Goal: Task Accomplishment & Management: Complete application form

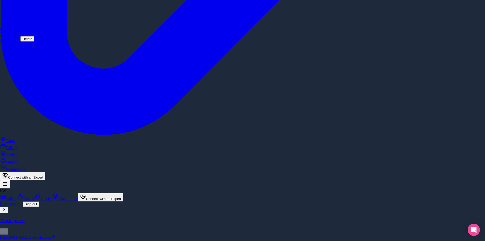
scroll to position [484, 0]
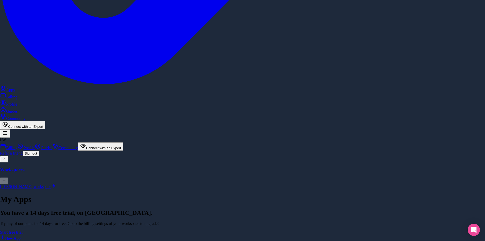
scroll to position [459, 0]
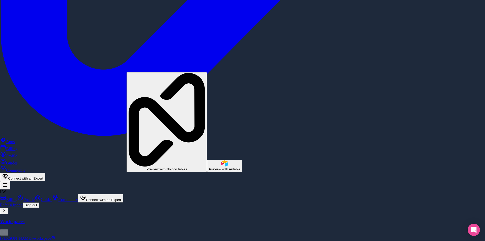
click at [178, 167] on span "Preview with Noloco tables" at bounding box center [166, 169] width 41 height 4
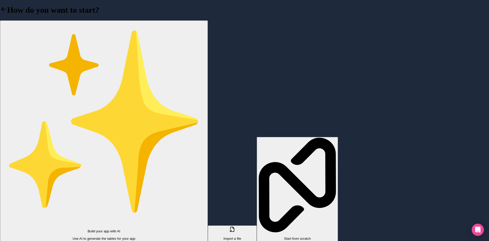
click at [140, 229] on p "Build your app with AI" at bounding box center [104, 231] width 204 height 4
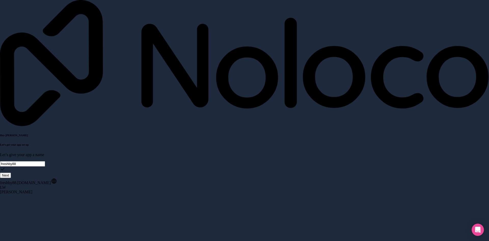
drag, startPoint x: 41, startPoint y: 74, endPoint x: 0, endPoint y: 69, distance: 41.4
click at [0, 69] on div "Hey Lionel 👋 Let’s get your app set up Let’s give your app a name freshby88 Next" at bounding box center [244, 89] width 489 height 178
click at [11, 172] on button "Next" at bounding box center [5, 174] width 11 height 5
click at [20, 161] on span "__________" at bounding box center [10, 163] width 20 height 4
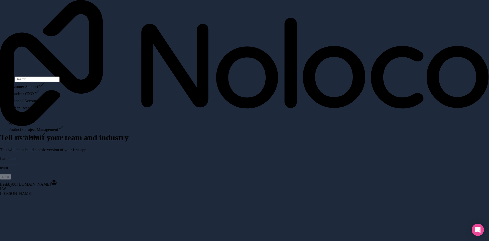
click at [25, 139] on div "Sales & Marketing" at bounding box center [36, 135] width 56 height 7
click at [20, 179] on span "__________" at bounding box center [10, 181] width 20 height 4
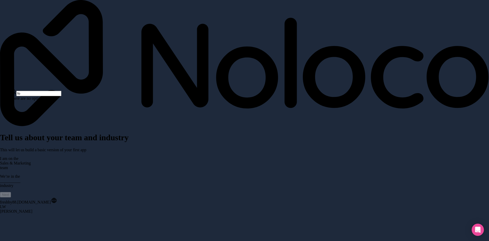
type input "f"
click at [35, 239] on div "Wholesale Trade" at bounding box center [35, 242] width 51 height 7
click at [20, 196] on span "__________" at bounding box center [10, 198] width 20 height 4
click at [24, 117] on div "Less than 10" at bounding box center [31, 113] width 51 height 7
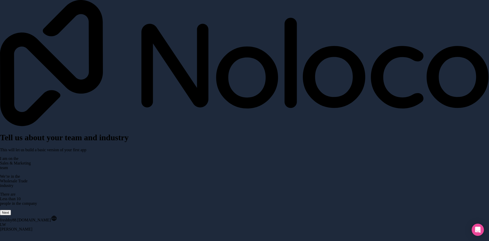
click at [11, 210] on button "Next" at bounding box center [5, 212] width 11 height 5
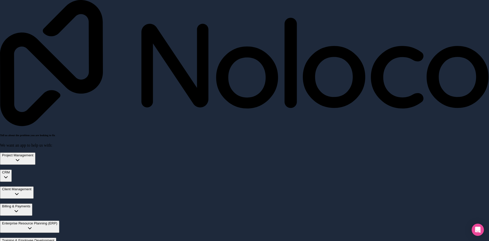
click at [32, 187] on div "Client Management" at bounding box center [17, 189] width 30 height 4
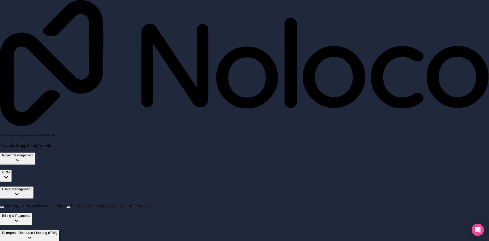
click at [10, 170] on div "CRM" at bounding box center [6, 172] width 8 height 4
click at [61, 186] on span "Managing contacts and interactions" at bounding box center [33, 188] width 58 height 4
click at [4, 189] on button "Managing contacts and interactions" at bounding box center [2, 190] width 4 height 2
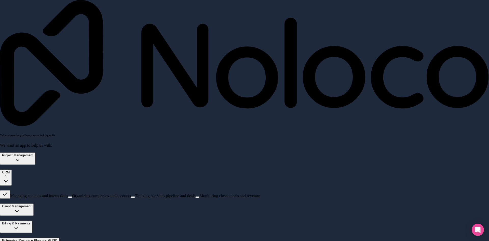
click at [27, 204] on span "Client Management" at bounding box center [17, 206] width 30 height 4
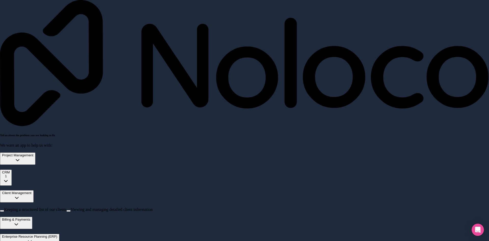
click at [30, 217] on span "Billing & Payments" at bounding box center [16, 219] width 28 height 4
click at [38, 234] on span "Enterprise Resource Planning (ERP)" at bounding box center [29, 236] width 55 height 4
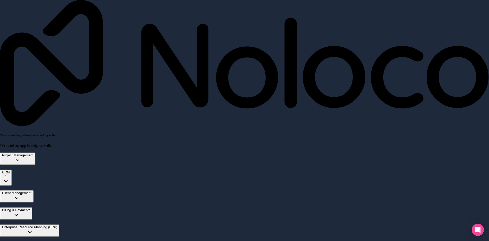
click at [38, 241] on span "Training & Employee Development" at bounding box center [28, 244] width 52 height 4
click at [44, 224] on button "Enterprise Resource Planning (ERP)" at bounding box center [29, 230] width 59 height 12
click at [108, 241] on span "Tracking and fulfilling sales orders" at bounding box center [136, 243] width 57 height 4
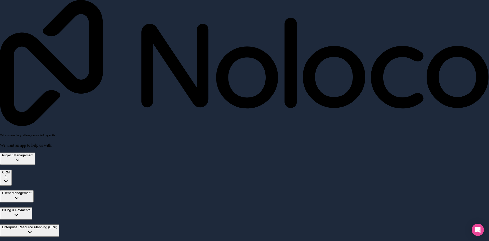
click at [104, 241] on button "Tracking and fulfilling sales orders" at bounding box center [106, 245] width 4 height 2
type input "B2B CUSTOMER PORTAL"
drag, startPoint x: 21, startPoint y: 172, endPoint x: 5, endPoint y: 173, distance: 15.9
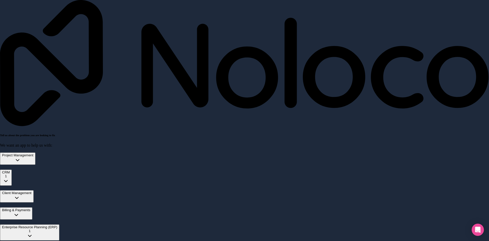
click at [5, 173] on div "Tell us about the problem you are looking to fix We want an app to help us with…" at bounding box center [244, 173] width 489 height 347
type input "PRODUCT CATALOG"
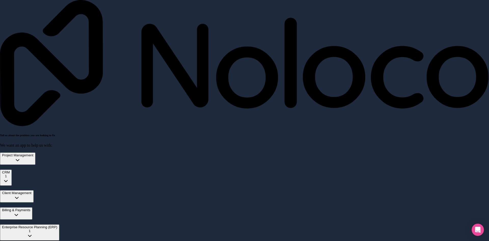
type input "p"
type input "CUSTOMER SPECIFIC PRICE LIST"
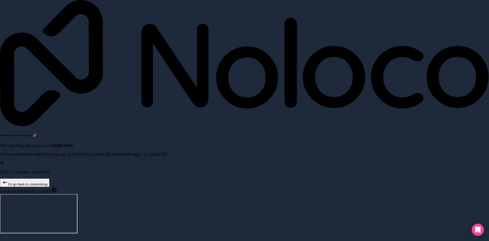
click at [50, 170] on p "Click to Continue, or use Ctrl E" at bounding box center [244, 172] width 489 height 5
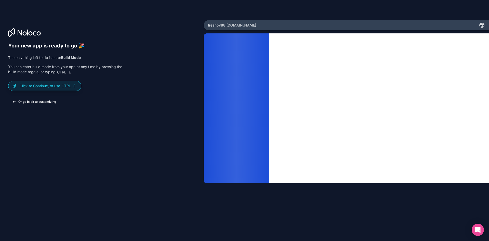
click at [29, 100] on button "Or go back to customizing" at bounding box center [34, 101] width 52 height 9
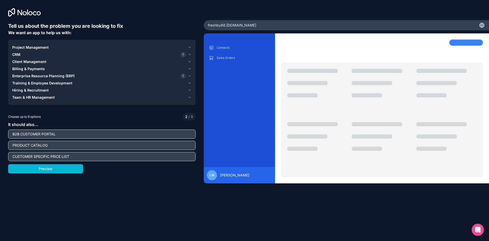
click at [71, 157] on input "CUSTOMER SPECIFIC PRICE LIST" at bounding box center [101, 156] width 185 height 7
type input "CUSTOMER SPECIFIC PRICE LIST for individual products"
click at [48, 168] on button "Preview" at bounding box center [45, 168] width 75 height 9
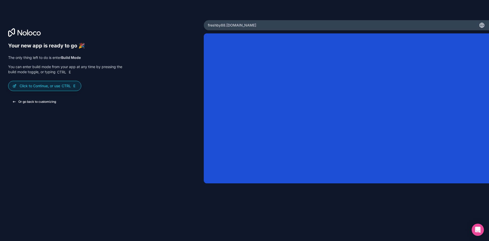
click at [33, 104] on button "Or go back to customizing" at bounding box center [34, 101] width 52 height 9
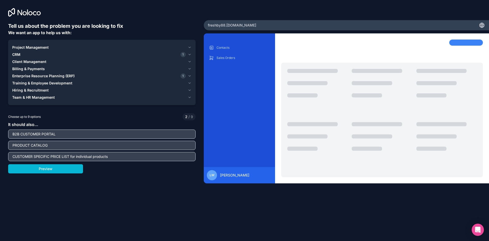
click at [28, 156] on input "CUSTOMER SPECIFIC PRICE LIST for individual products" at bounding box center [101, 156] width 185 height 7
click at [50, 156] on input "CUSTOMER SPECIFIC PRICE LIST for individual products" at bounding box center [101, 156] width 185 height 7
click at [14, 135] on input "B2B CUSTOMER PORTAL" at bounding box center [101, 133] width 185 height 7
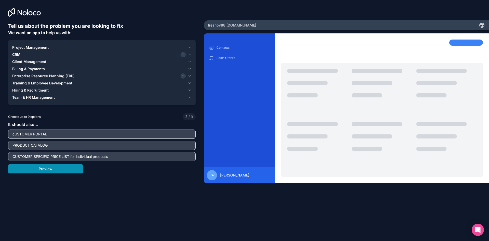
type input "cUSTOMER PORTAL"
click at [60, 172] on button "Preview" at bounding box center [45, 168] width 75 height 9
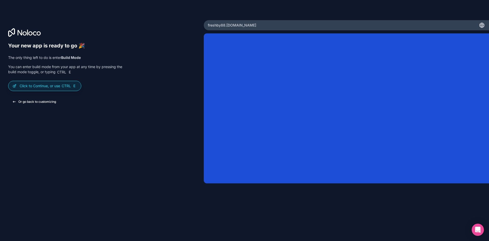
click at [39, 103] on button "Or go back to customizing" at bounding box center [34, 101] width 52 height 9
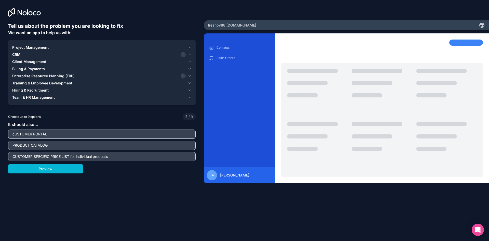
drag, startPoint x: 70, startPoint y: 156, endPoint x: 188, endPoint y: 138, distance: 119.9
click at [188, 138] on div "It should also... cUSTOMER PORTAL PRODUCT CATALOG CUSTOMER SPECIFIC PRICE LIST …" at bounding box center [102, 141] width 188 height 40
drag, startPoint x: 49, startPoint y: 156, endPoint x: 1, endPoint y: 154, distance: 48.2
click at [1, 154] on div "Tell us about the problem you are looking to fix We want an app to help us with…" at bounding box center [102, 100] width 204 height 201
click at [52, 167] on button "Preview" at bounding box center [45, 168] width 75 height 9
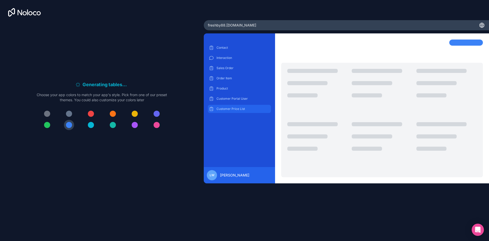
click at [241, 107] on p "Customer Price List" at bounding box center [244, 109] width 54 height 4
click at [242, 99] on p "Customer Portal User" at bounding box center [244, 99] width 54 height 4
click at [234, 108] on p "Customer Price List" at bounding box center [244, 109] width 54 height 4
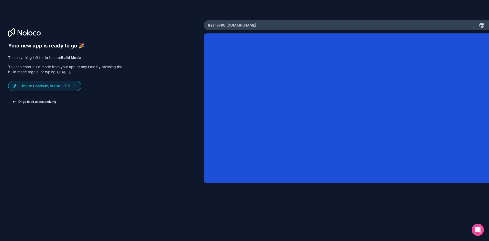
click at [40, 100] on button "Or go back to customizing" at bounding box center [34, 101] width 52 height 9
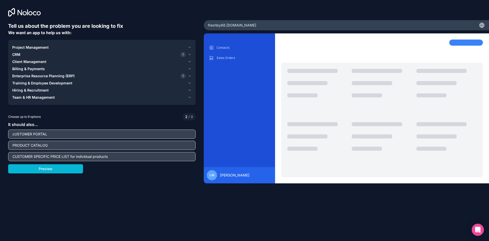
drag, startPoint x: 68, startPoint y: 155, endPoint x: 205, endPoint y: 155, distance: 137.1
click at [205, 155] on div "Tell us about the problem you are looking to fix We want an app to help us with…" at bounding box center [244, 120] width 489 height 241
drag, startPoint x: 49, startPoint y: 155, endPoint x: 6, endPoint y: 156, distance: 43.1
click at [6, 156] on div "Tell us about the problem you are looking to fix We want an app to help us with…" at bounding box center [102, 100] width 204 height 201
type input "ITEMIZED CUSTOMER PRICE LIST"
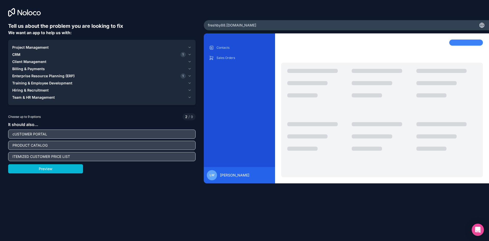
drag, startPoint x: 14, startPoint y: 133, endPoint x: 9, endPoint y: 132, distance: 4.9
click at [9, 132] on input "cUSTOMER PORTAL" at bounding box center [101, 133] width 185 height 7
type input "CUSTOMER PORTAL"
click at [47, 165] on button "Preview" at bounding box center [45, 168] width 75 height 9
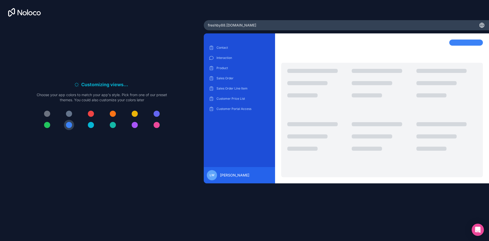
click at [69, 114] on div at bounding box center [69, 114] width 6 height 6
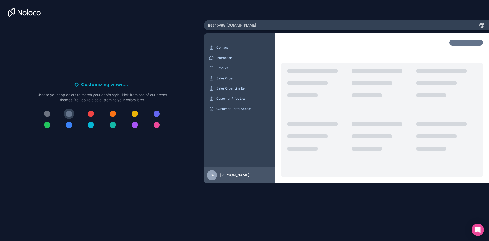
click at [68, 127] on div at bounding box center [69, 125] width 6 height 6
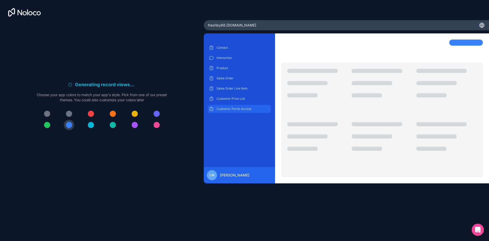
click at [237, 108] on p "Customer Portal Access" at bounding box center [244, 109] width 54 height 4
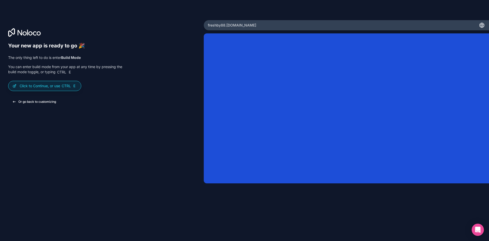
click at [44, 102] on button "Or go back to customizing" at bounding box center [34, 101] width 52 height 9
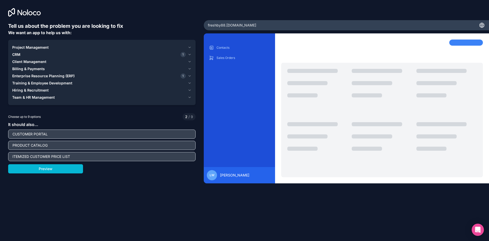
click at [31, 61] on span "Client Management" at bounding box center [29, 61] width 34 height 5
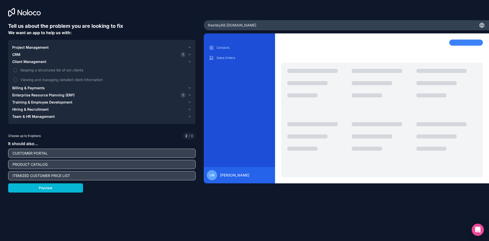
click at [40, 93] on span "Enterprise Resource Planning (ERP)" at bounding box center [43, 94] width 62 height 5
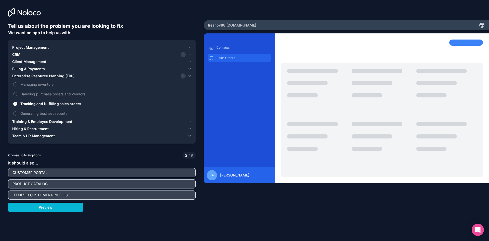
click at [233, 57] on p "Sales Orders" at bounding box center [244, 58] width 54 height 4
click at [225, 44] on div "Contacts" at bounding box center [239, 48] width 63 height 8
click at [225, 55] on div "Sales Orders" at bounding box center [239, 58] width 63 height 8
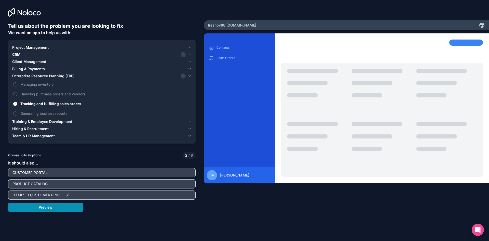
click at [43, 207] on button "Preview" at bounding box center [45, 207] width 75 height 9
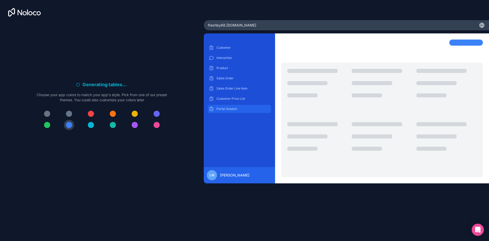
click at [237, 110] on p "Portal Session" at bounding box center [244, 109] width 54 height 4
click at [94, 82] on h6 "Generating tables . . ." at bounding box center [106, 84] width 46 height 7
click at [84, 85] on h6 "Generating tables . . ." at bounding box center [106, 84] width 46 height 7
click at [243, 26] on span "freshby88 .noloco.co" at bounding box center [232, 25] width 48 height 5
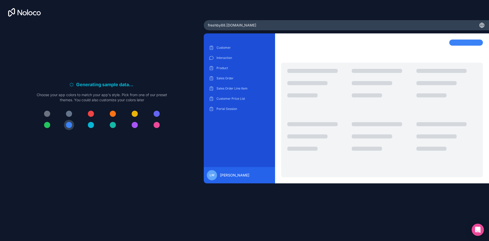
click at [47, 123] on div at bounding box center [47, 125] width 6 height 6
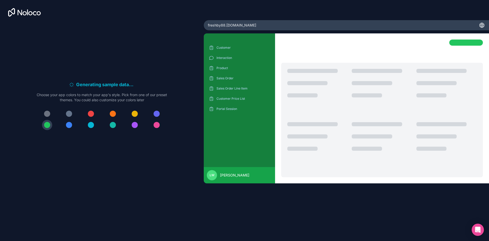
click at [70, 125] on div at bounding box center [69, 125] width 6 height 6
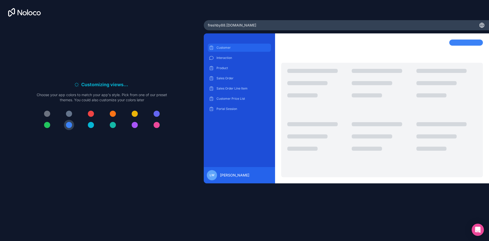
click at [228, 49] on p "Customer" at bounding box center [244, 48] width 54 height 4
drag, startPoint x: 227, startPoint y: 58, endPoint x: 226, endPoint y: 62, distance: 4.4
click at [227, 57] on p "Interaction" at bounding box center [244, 58] width 54 height 4
click at [224, 66] on p "Product" at bounding box center [244, 68] width 54 height 4
drag, startPoint x: 224, startPoint y: 79, endPoint x: 223, endPoint y: 84, distance: 4.8
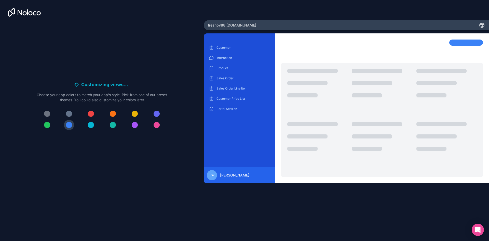
click at [223, 79] on p "Sales Order" at bounding box center [244, 78] width 54 height 4
drag, startPoint x: 223, startPoint y: 84, endPoint x: 224, endPoint y: 90, distance: 6.6
click at [224, 90] on div "Customer Interaction Product Sales Order Sales Order Line Item Customer Price L…" at bounding box center [239, 78] width 63 height 69
click at [224, 91] on div "Sales Order Line Item" at bounding box center [239, 88] width 63 height 8
click at [224, 98] on p "Customer Price List" at bounding box center [244, 99] width 54 height 4
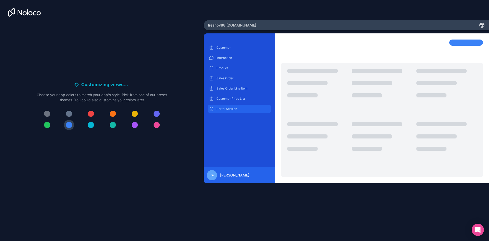
click at [222, 104] on div "Customer Interaction Product Sales Order Sales Order Line Item Customer Price L…" at bounding box center [239, 78] width 63 height 69
click at [221, 104] on div "Customer Interaction Product Sales Order Sales Order Line Item Customer Price L…" at bounding box center [239, 78] width 63 height 69
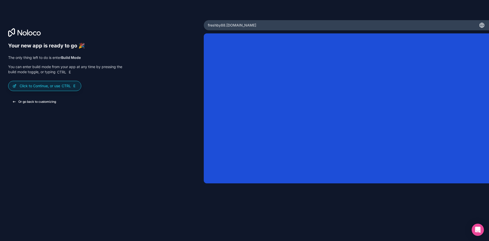
click at [42, 101] on button "Or go back to customizing" at bounding box center [34, 101] width 52 height 9
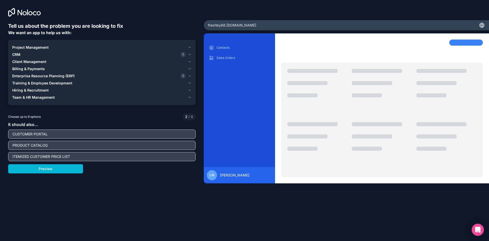
click at [52, 138] on div "CUSTOMER PORTAL" at bounding box center [102, 133] width 188 height 9
click at [51, 133] on input "CUSTOMER PORTAL" at bounding box center [101, 133] width 185 height 7
click at [103, 144] on input "PRODUCT CATALOG" at bounding box center [101, 145] width 185 height 7
drag, startPoint x: 52, startPoint y: 156, endPoint x: 0, endPoint y: 162, distance: 52.1
click at [0, 162] on div "Tell us about the problem you are looking to fix We want an app to help us with…" at bounding box center [102, 100] width 204 height 201
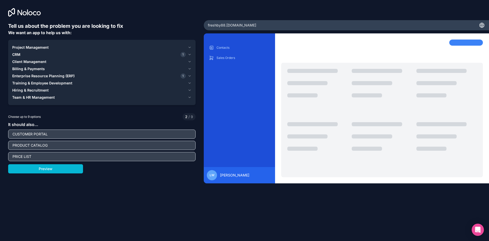
type input "PRICE LIST"
click at [102, 58] on button "Client Management" at bounding box center [101, 61] width 179 height 7
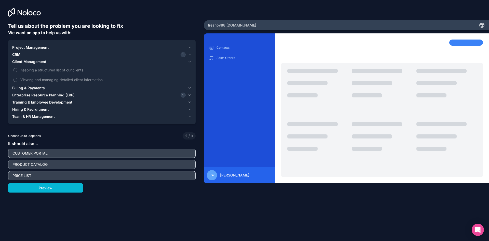
click at [102, 55] on div "CRM 1" at bounding box center [98, 54] width 173 height 5
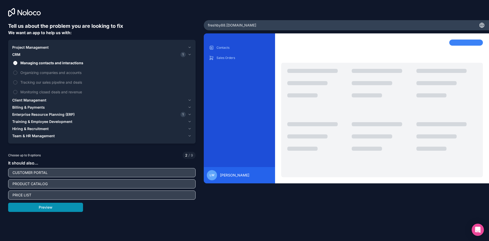
click at [56, 204] on button "Preview" at bounding box center [45, 207] width 75 height 9
